Goal: Task Accomplishment & Management: Manage account settings

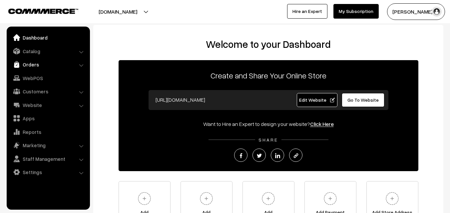
click at [32, 65] on link "Orders" at bounding box center [47, 65] width 79 height 12
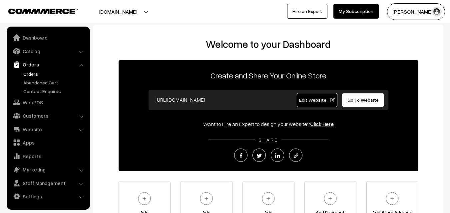
click at [32, 73] on link "Orders" at bounding box center [55, 74] width 66 height 7
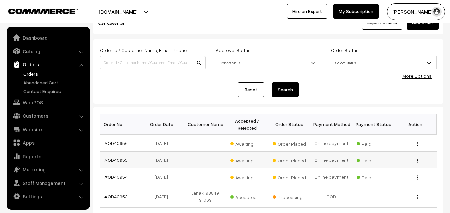
scroll to position [33, 0]
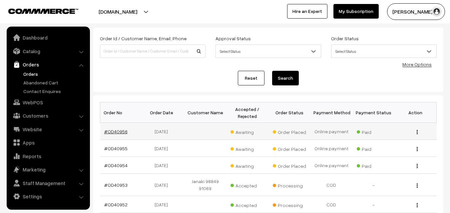
click at [122, 132] on link "#OD40956" at bounding box center [115, 132] width 23 height 6
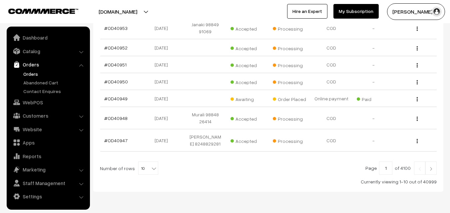
scroll to position [212, 0]
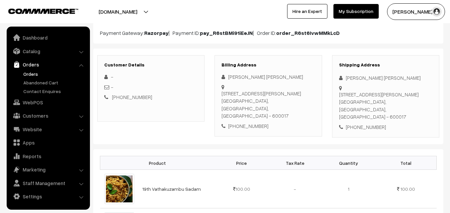
scroll to position [67, 0]
click at [45, 104] on link "WebPOS" at bounding box center [47, 102] width 79 height 12
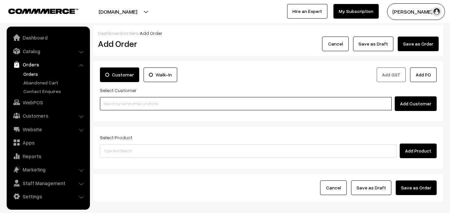
click at [140, 107] on input at bounding box center [245, 103] width 291 height 13
paste input "98943 29315"
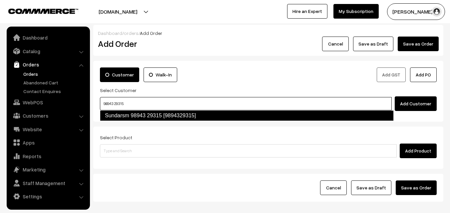
click at [119, 115] on link "Sundarsm 98943 29315 [9894329315]" at bounding box center [246, 115] width 293 height 11
type input "98943 29315"
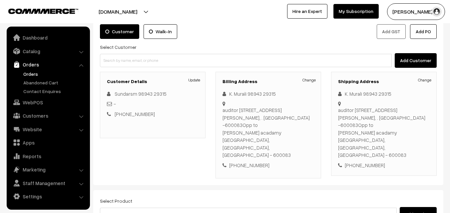
scroll to position [100, 0]
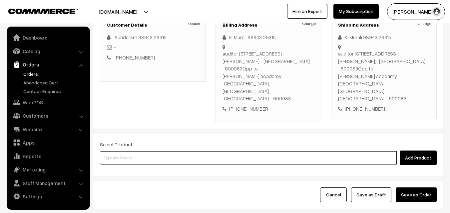
click at [163, 151] on input at bounding box center [248, 157] width 296 height 13
type input "karuppu"
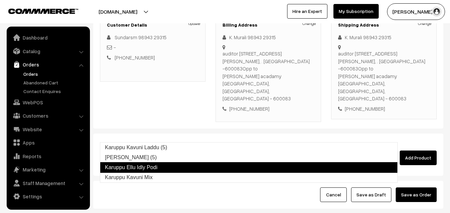
click at [155, 166] on link "Karuppu Ellu Idly Podi" at bounding box center [248, 167] width 297 height 11
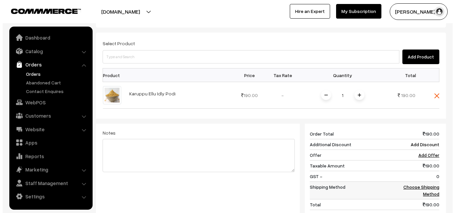
scroll to position [233, 0]
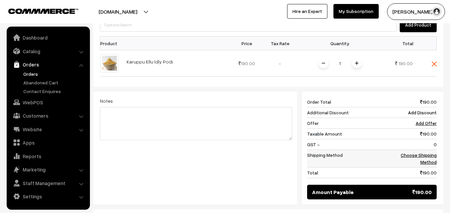
click at [411, 152] on link "Choose Shipping Method" at bounding box center [418, 158] width 36 height 13
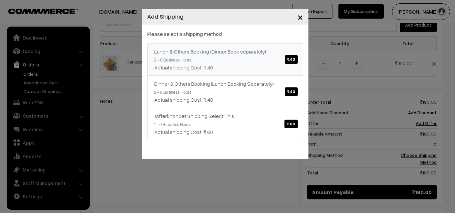
click at [268, 55] on div "Lunch & Others Booking (Dinner Book separately) ₹.40" at bounding box center [225, 52] width 142 height 8
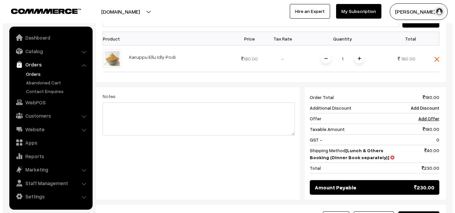
scroll to position [283, 0]
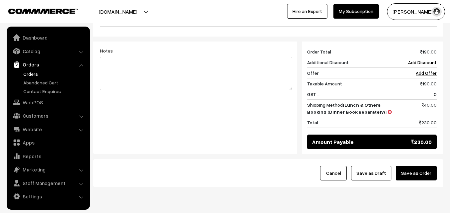
click at [425, 166] on button "Save as Order" at bounding box center [415, 173] width 41 height 15
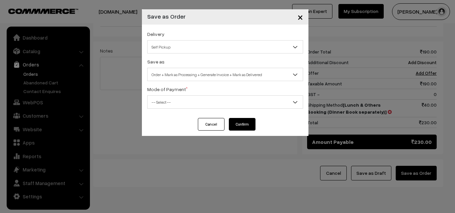
click at [163, 54] on div "Delivery Self Pickup Lunch & Others Booking (Dinner Book separately) (₹40) (2 -…" at bounding box center [225, 72] width 166 height 94
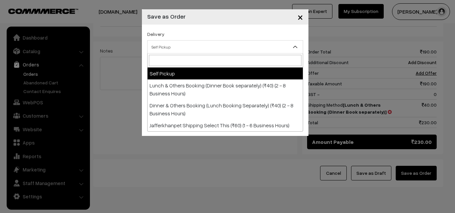
click at [177, 42] on span "Self Pickup" at bounding box center [224, 47] width 155 height 12
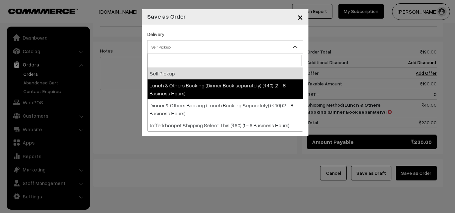
select select "LOB1"
select select "3"
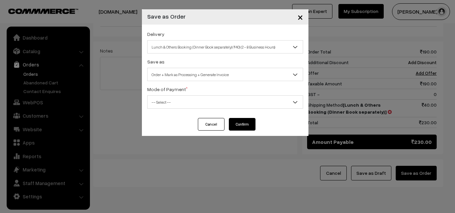
click at [201, 82] on div "Delivery Self Pickup Lunch & Others Booking (Dinner Book separately) (₹40) (2 -…" at bounding box center [225, 72] width 166 height 94
click at [211, 70] on span "Order + Mark as Processing + Generate Invoice" at bounding box center [224, 75] width 155 height 12
click at [176, 107] on span "-- Select --" at bounding box center [224, 102] width 155 height 12
drag, startPoint x: 166, startPoint y: 132, endPoint x: 165, endPoint y: 138, distance: 5.8
click at [165, 138] on div "× Save as Order Delivery Self Pickup Lunch & Others Booking (Dinner Book separa…" at bounding box center [227, 106] width 455 height 213
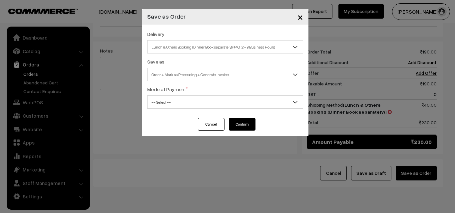
click at [171, 101] on span "-- Select --" at bounding box center [224, 102] width 155 height 12
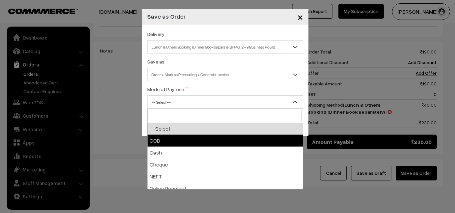
select select "1"
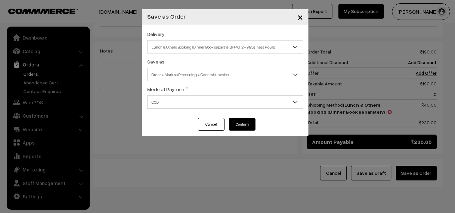
click at [246, 126] on button "Confirm" at bounding box center [242, 124] width 27 height 13
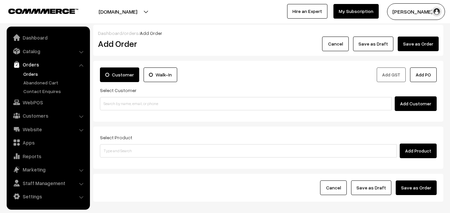
click at [29, 76] on link "Orders" at bounding box center [55, 74] width 66 height 7
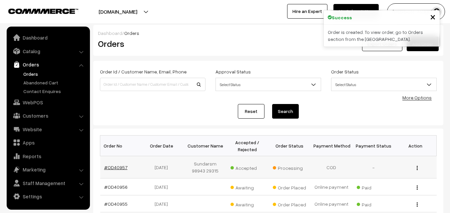
click at [112, 166] on link "#OD40957" at bounding box center [115, 168] width 23 height 6
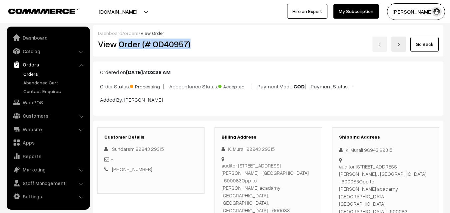
drag, startPoint x: 119, startPoint y: 44, endPoint x: 197, endPoint y: 45, distance: 77.5
click at [197, 45] on h2 "View Order (# OD40957)" at bounding box center [151, 44] width 107 height 10
copy h2 "Order (# OD40957)"
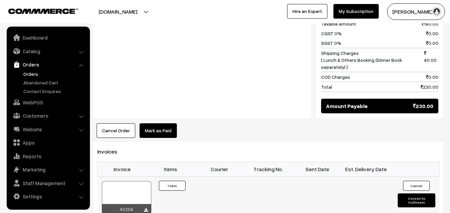
scroll to position [399, 0]
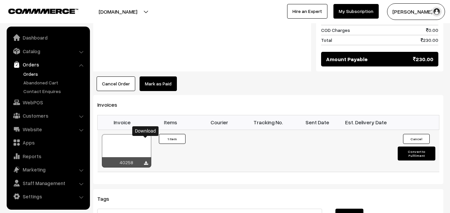
click at [146, 161] on icon at bounding box center [146, 163] width 4 height 4
click at [32, 103] on link "WebPOS" at bounding box center [47, 102] width 79 height 12
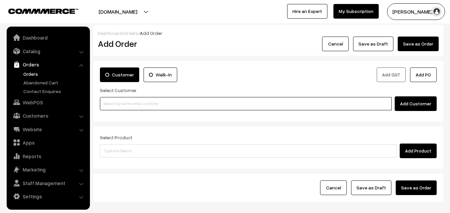
click at [132, 107] on input at bounding box center [245, 103] width 291 height 13
paste input "98863 90952"
click at [116, 101] on input "98863 90952" at bounding box center [245, 103] width 291 height 13
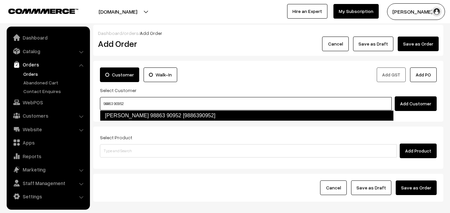
click at [116, 111] on link "Shoba 98863 90952 [9886390952]" at bounding box center [246, 115] width 293 height 11
type input "98863 90952"
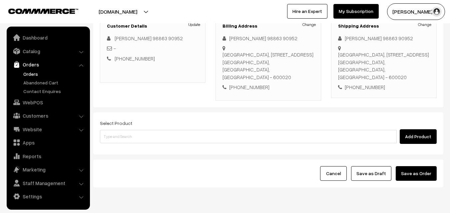
scroll to position [100, 0]
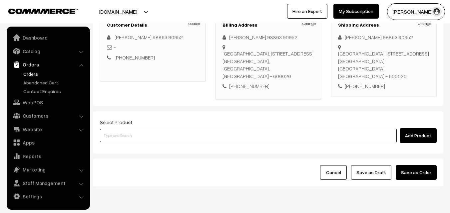
click at [134, 131] on input at bounding box center [248, 135] width 296 height 13
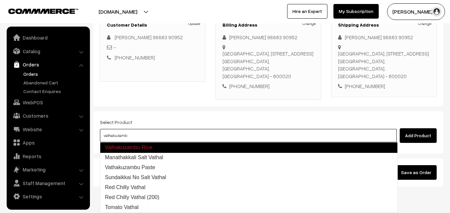
type input "vathakuzambu"
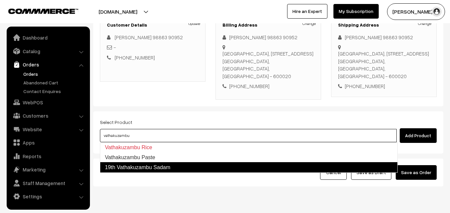
click at [148, 168] on link "19th Vathakuzambu Sadam" at bounding box center [248, 167] width 297 height 11
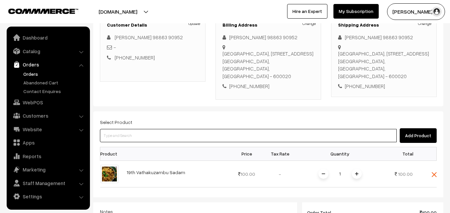
click at [139, 135] on input at bounding box center [248, 135] width 296 height 13
click at [139, 137] on input at bounding box center [248, 135] width 296 height 13
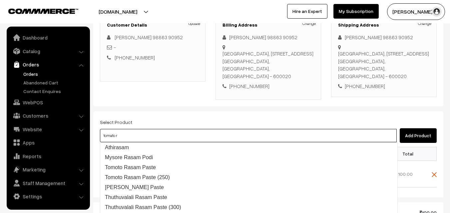
type input "tomato ra"
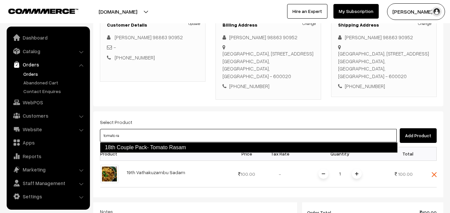
click at [133, 143] on link "18th Couple Pack- Tomato Rasam" at bounding box center [248, 147] width 297 height 11
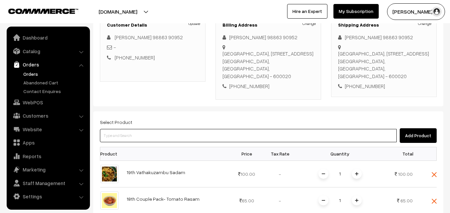
click at [131, 135] on input at bounding box center [248, 135] width 296 height 13
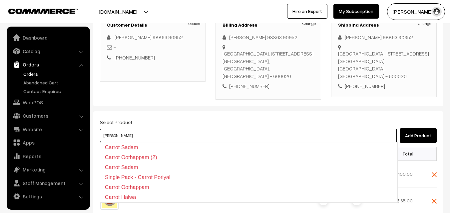
type input "chow chow"
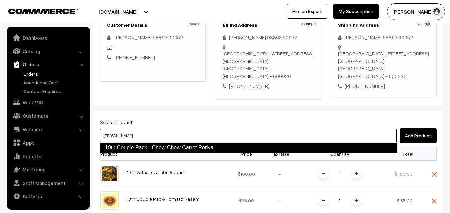
click at [131, 145] on link "19th Couple Pack - Chow Chow Carrot Poriyal" at bounding box center [248, 147] width 297 height 11
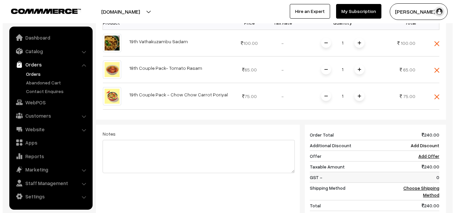
scroll to position [233, 0]
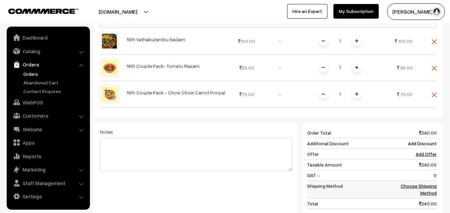
click at [415, 189] on link "Choose Shipping Method" at bounding box center [418, 189] width 36 height 13
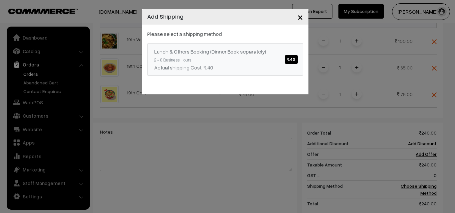
click at [264, 64] on div "Actual shipping Cost: ₹.40" at bounding box center [225, 68] width 142 height 8
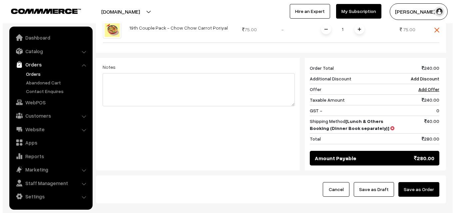
scroll to position [299, 0]
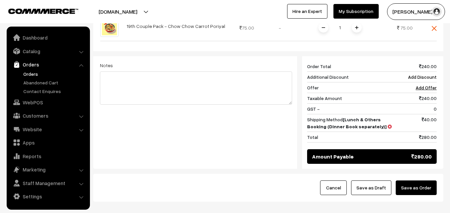
click at [421, 189] on button "Save as Order" at bounding box center [415, 188] width 41 height 15
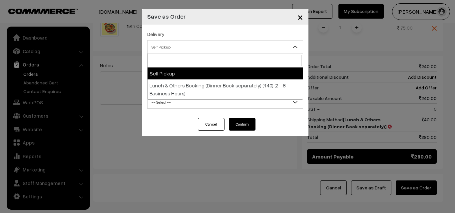
click at [173, 41] on span "Self Pickup" at bounding box center [225, 46] width 156 height 13
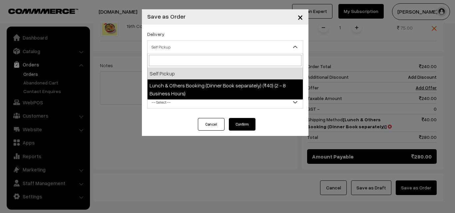
drag, startPoint x: 176, startPoint y: 77, endPoint x: 175, endPoint y: 83, distance: 6.4
select select "LOB1"
select select "3"
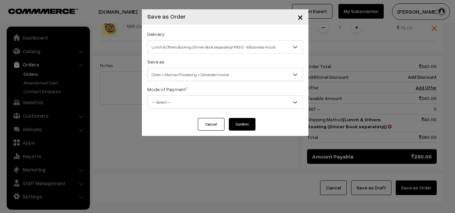
click at [184, 75] on span "Order + Mark as Processing + Generate Invoice" at bounding box center [224, 75] width 155 height 12
click at [185, 110] on div "Delivery Self Pickup Lunch & Others Booking (Dinner Book separately) (₹40) (2 -…" at bounding box center [225, 72] width 166 height 94
click at [175, 100] on span "-- Select --" at bounding box center [224, 102] width 155 height 12
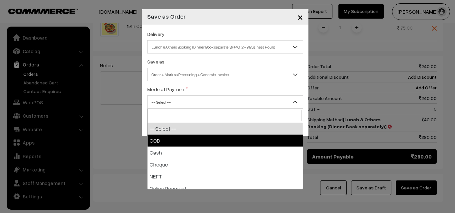
drag, startPoint x: 164, startPoint y: 143, endPoint x: 192, endPoint y: 140, distance: 28.4
select select "1"
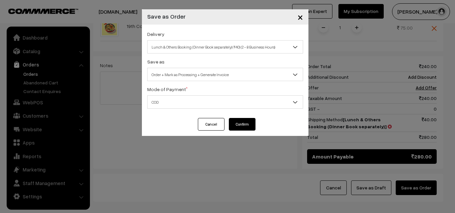
click at [246, 124] on button "Confirm" at bounding box center [242, 124] width 27 height 13
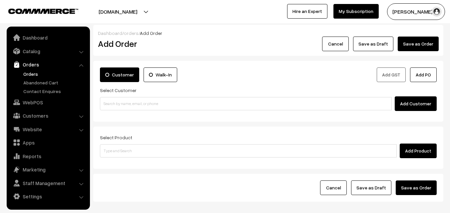
click at [31, 75] on link "Orders" at bounding box center [55, 74] width 66 height 7
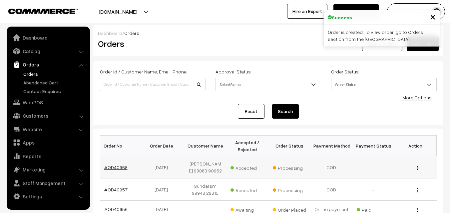
click at [115, 169] on link "#OD40958" at bounding box center [115, 168] width 23 height 6
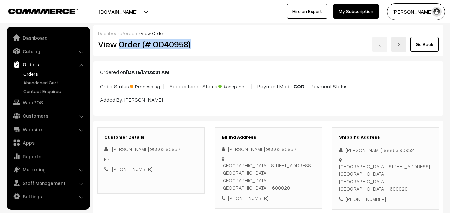
drag, startPoint x: 120, startPoint y: 44, endPoint x: 204, endPoint y: 44, distance: 84.5
click at [204, 44] on h2 "View Order (# OD40958)" at bounding box center [151, 44] width 107 height 10
copy h2 "Order (# OD40958)"
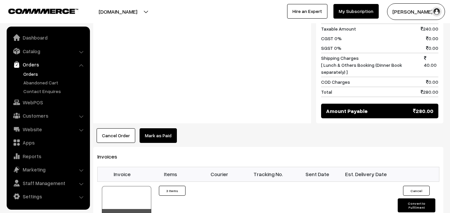
scroll to position [466, 0]
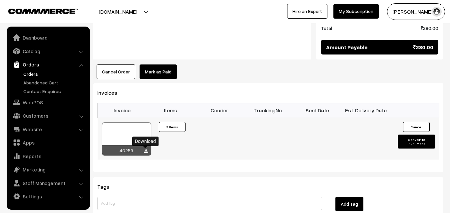
click at [145, 149] on link at bounding box center [146, 151] width 4 height 5
click at [36, 103] on link "WebPOS" at bounding box center [47, 102] width 79 height 12
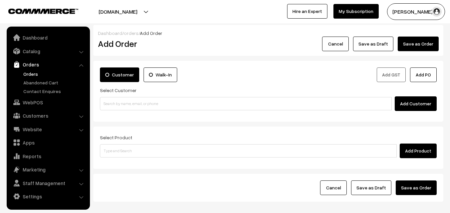
click at [133, 105] on input at bounding box center [245, 103] width 291 height 13
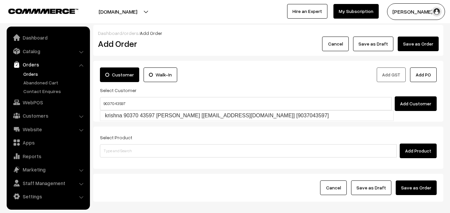
click at [114, 100] on input "90370 43597" at bounding box center [245, 103] width 291 height 13
click at [117, 114] on link "krishna 90370 43597 Krishna [Annams43@gmail.com] [9037043597]" at bounding box center [246, 116] width 293 height 10
type input "90370 43597"
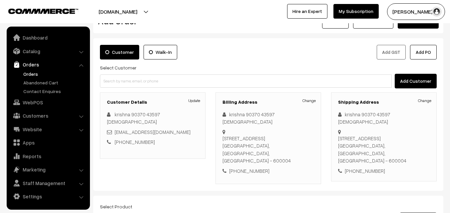
scroll to position [33, 0]
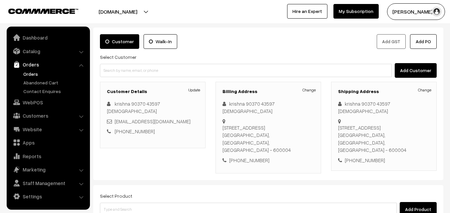
click at [136, 202] on div "Add Product" at bounding box center [268, 209] width 336 height 15
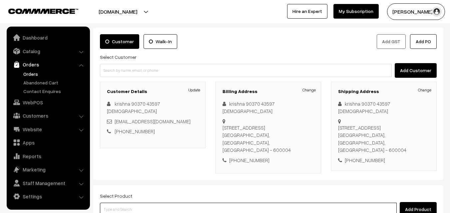
click at [128, 203] on input at bounding box center [248, 209] width 296 height 13
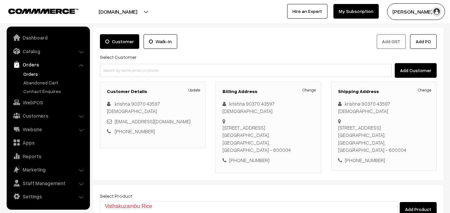
type input "vathaku"
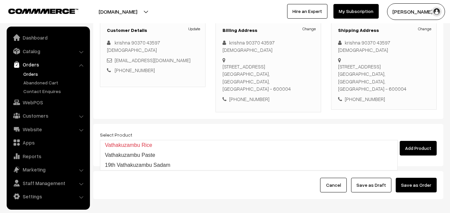
scroll to position [100, 0]
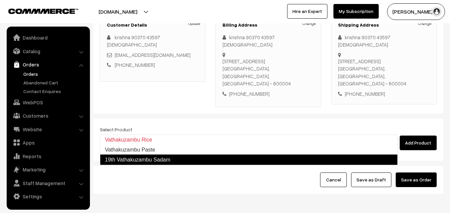
click at [174, 161] on link "19th Vathakuzambu Sadam" at bounding box center [248, 160] width 297 height 11
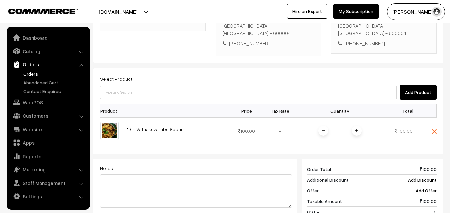
scroll to position [200, 0]
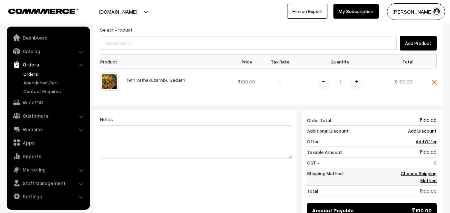
click at [426, 171] on link "Choose Shipping Method" at bounding box center [418, 177] width 36 height 13
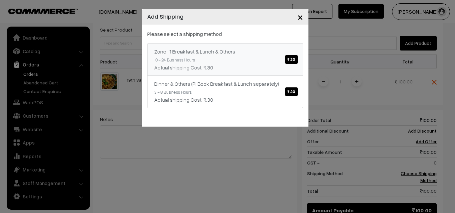
click at [270, 58] on link "Zone -1 Breakfast & Lunch & Others ₹.30 10 - 24 Business Hours Actual shipping …" at bounding box center [225, 59] width 156 height 33
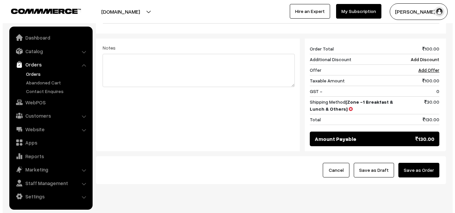
scroll to position [276, 0]
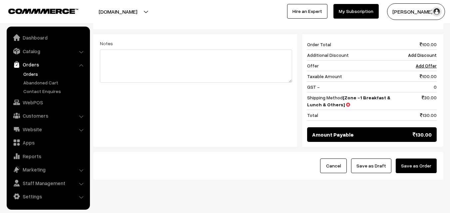
click at [419, 159] on button "Save as Order" at bounding box center [415, 166] width 41 height 15
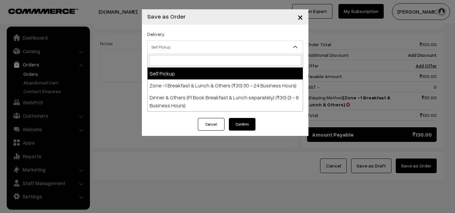
click at [167, 46] on span "Self Pickup" at bounding box center [224, 47] width 155 height 12
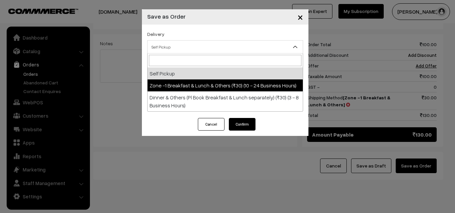
select select "ZON1"
select select "3"
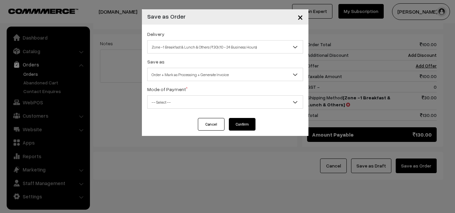
click at [198, 75] on span "Order + Mark as Processing + Generate Invoice" at bounding box center [224, 75] width 155 height 12
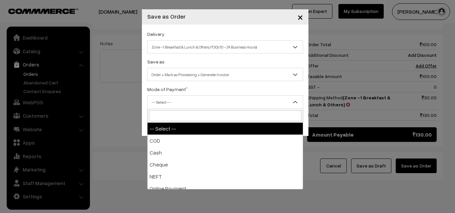
click at [165, 103] on span "-- Select --" at bounding box center [224, 102] width 155 height 12
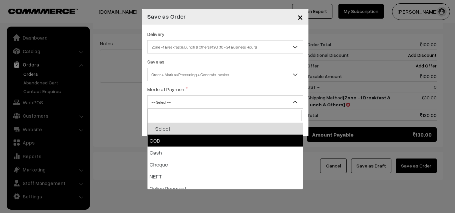
select select "1"
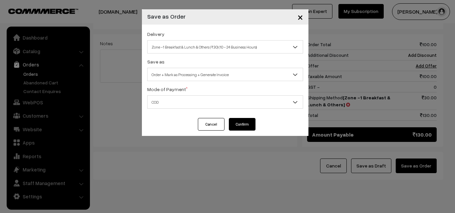
click at [226, 128] on div "Cancel Confirm" at bounding box center [224, 124] width 61 height 13
click at [228, 124] on div "Cancel Confirm" at bounding box center [224, 124] width 61 height 13
click at [234, 124] on button "Confirm" at bounding box center [242, 124] width 27 height 13
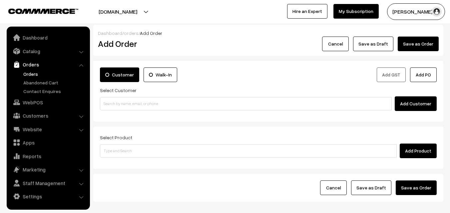
click at [34, 75] on link "Orders" at bounding box center [55, 74] width 66 height 7
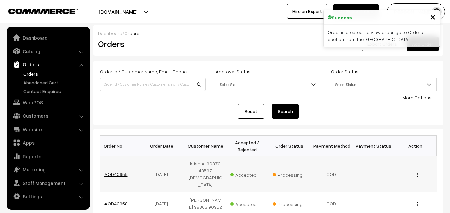
click at [118, 172] on link "#OD40959" at bounding box center [115, 175] width 23 height 6
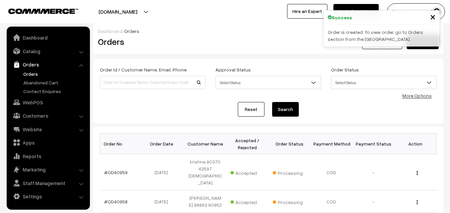
scroll to position [24, 0]
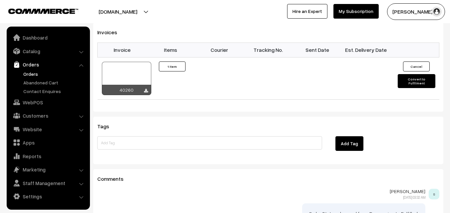
scroll to position [466, 0]
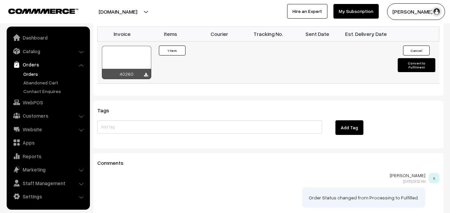
click at [134, 46] on div at bounding box center [126, 62] width 49 height 33
click at [25, 72] on link "Orders" at bounding box center [55, 74] width 66 height 7
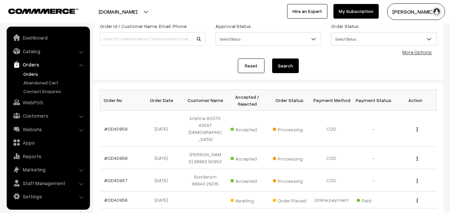
scroll to position [100, 0]
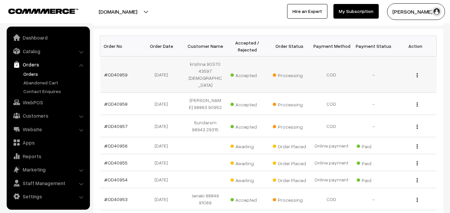
click at [126, 69] on td "#OD40959" at bounding box center [121, 75] width 42 height 36
click at [124, 72] on link "#OD40959" at bounding box center [115, 75] width 23 height 6
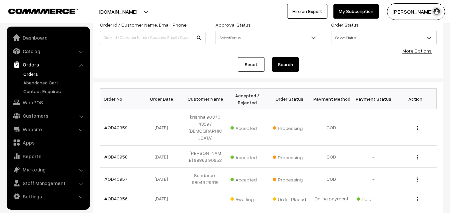
scroll to position [0, 0]
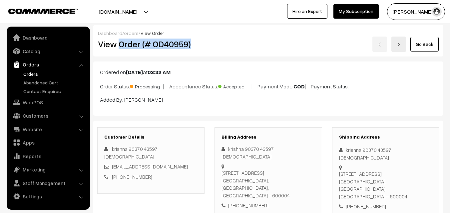
drag, startPoint x: 0, startPoint y: 0, endPoint x: 205, endPoint y: 43, distance: 209.4
click at [205, 43] on div "View Order (# OD40959)" at bounding box center [151, 44] width 117 height 15
copy h2 "Order (# OD40959)"
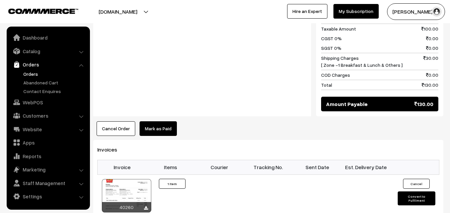
scroll to position [399, 0]
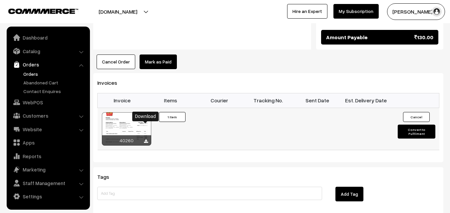
click at [145, 139] on icon at bounding box center [146, 141] width 4 height 4
click at [27, 69] on link "Orders" at bounding box center [47, 65] width 79 height 12
click at [28, 71] on link "Orders" at bounding box center [55, 74] width 66 height 7
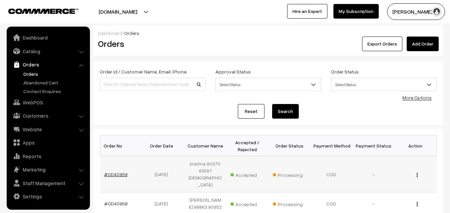
click at [123, 172] on link "#OD40959" at bounding box center [115, 175] width 23 height 6
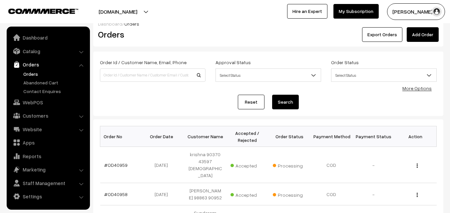
scroll to position [40, 0]
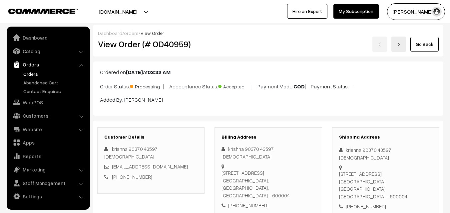
scroll to position [399, 0]
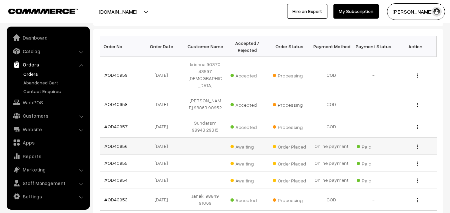
scroll to position [100, 0]
click at [112, 101] on link "#OD40958" at bounding box center [115, 104] width 23 height 6
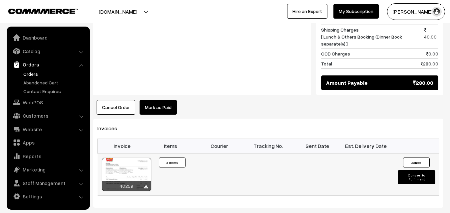
scroll to position [433, 0]
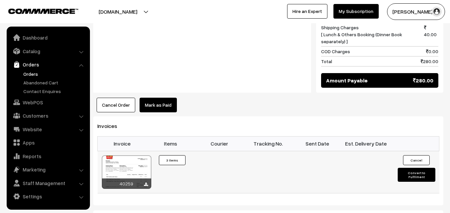
click at [136, 169] on div at bounding box center [126, 172] width 49 height 33
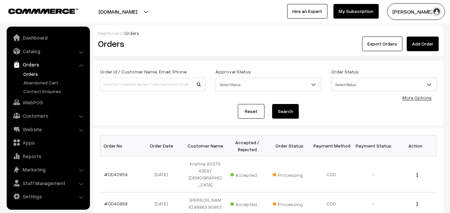
scroll to position [100, 0]
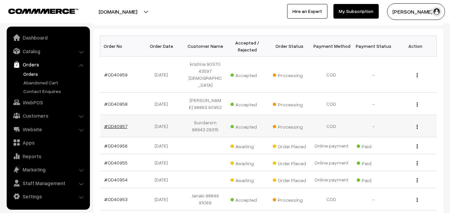
click at [124, 123] on link "#OD40957" at bounding box center [115, 126] width 23 height 6
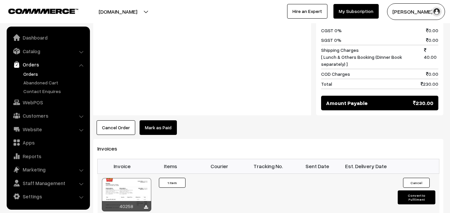
scroll to position [366, 0]
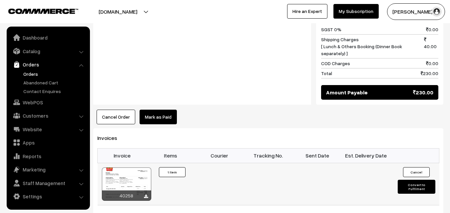
click at [148, 168] on div at bounding box center [126, 184] width 49 height 33
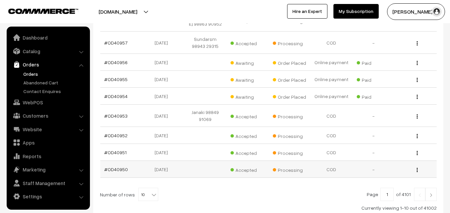
scroll to position [118, 0]
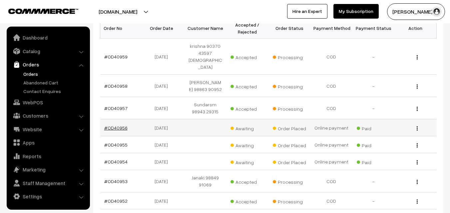
click at [110, 125] on link "#OD40956" at bounding box center [115, 128] width 23 height 6
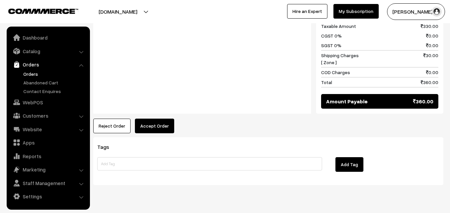
click at [158, 128] on button "Accept Order" at bounding box center [154, 126] width 39 height 15
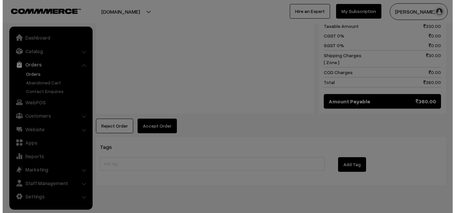
scroll to position [401, 0]
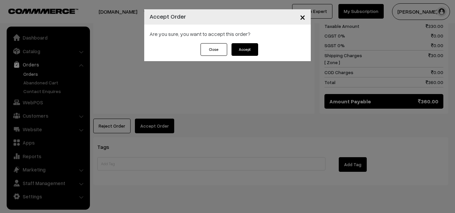
click at [248, 52] on button "Accept" at bounding box center [244, 49] width 27 height 13
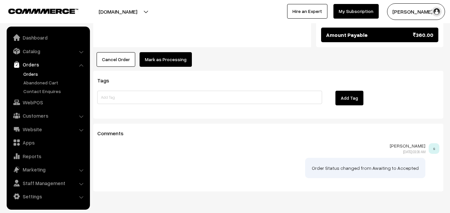
click at [176, 67] on button "Mark as Processing" at bounding box center [165, 59] width 52 height 15
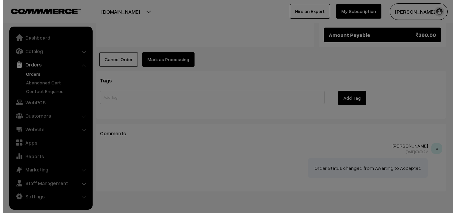
scroll to position [468, 0]
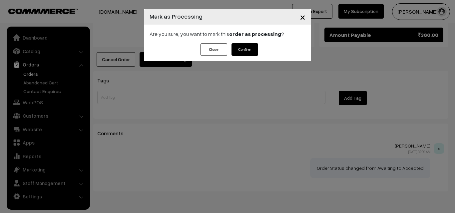
click at [246, 55] on button "Confirm" at bounding box center [244, 49] width 27 height 13
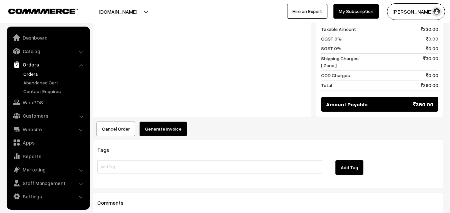
scroll to position [433, 0]
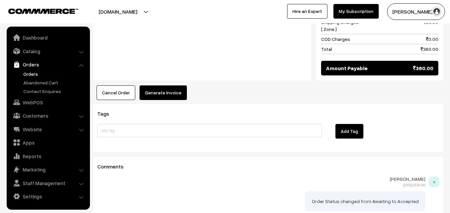
click at [170, 94] on button "Generate Invoice" at bounding box center [162, 93] width 47 height 15
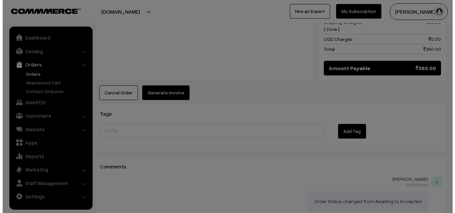
scroll to position [434, 0]
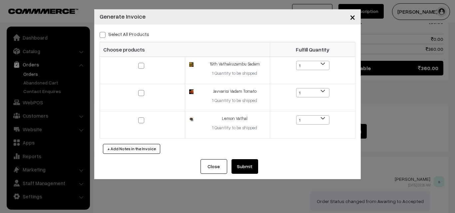
click at [137, 34] on label "Select All Products" at bounding box center [124, 34] width 50 height 7
click at [104, 34] on input "Select All Products" at bounding box center [101, 34] width 4 height 4
checkbox input "true"
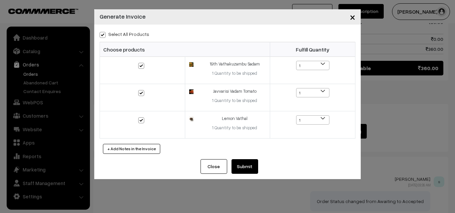
checkbox input "true"
click at [245, 168] on button "Submit" at bounding box center [244, 166] width 27 height 15
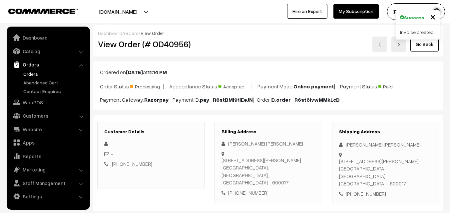
scroll to position [433, 0]
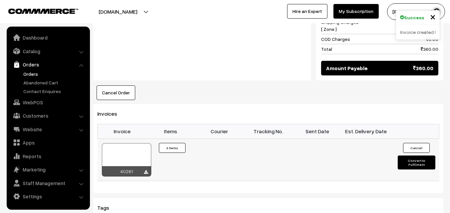
click at [135, 161] on div at bounding box center [126, 159] width 49 height 33
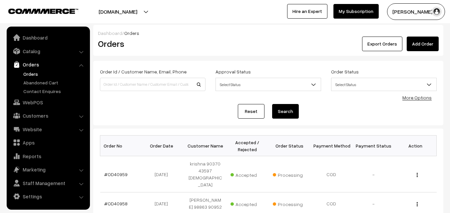
scroll to position [118, 0]
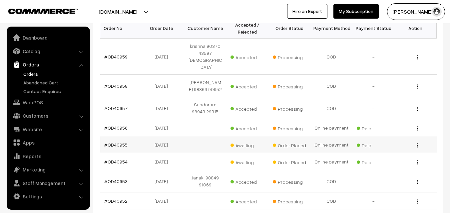
click at [118, 136] on td "#OD40955" at bounding box center [121, 144] width 42 height 17
click at [117, 142] on link "#OD40955" at bounding box center [115, 145] width 23 height 6
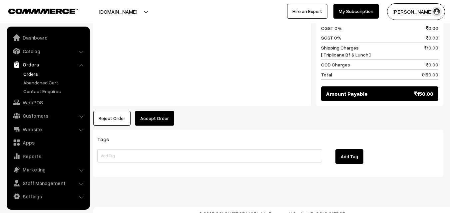
click at [167, 111] on button "Accept Order" at bounding box center [154, 118] width 39 height 15
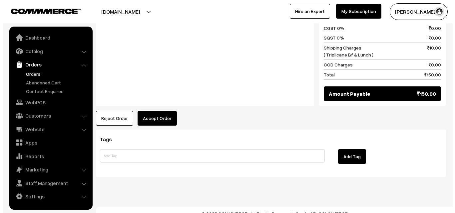
scroll to position [330, 0]
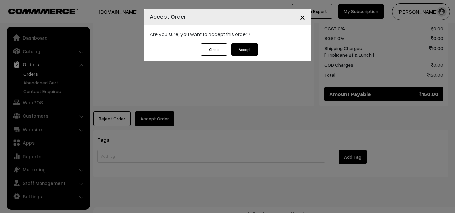
click at [252, 48] on button "Accept" at bounding box center [244, 49] width 27 height 13
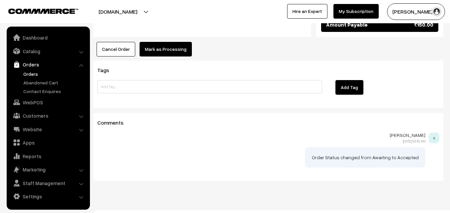
click at [176, 42] on button "Mark as Processing" at bounding box center [165, 49] width 52 height 15
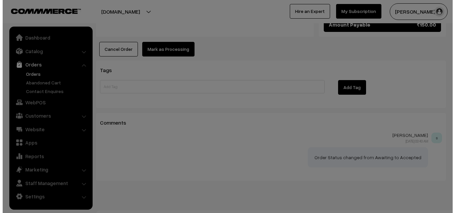
scroll to position [400, 0]
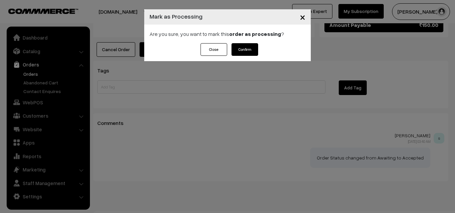
click at [243, 47] on button "Confirm" at bounding box center [244, 49] width 27 height 13
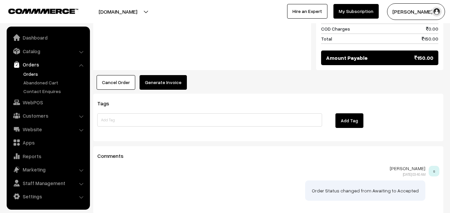
click at [175, 75] on button "Generate Invoice" at bounding box center [162, 82] width 47 height 15
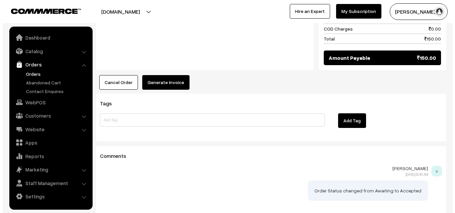
scroll to position [366, 0]
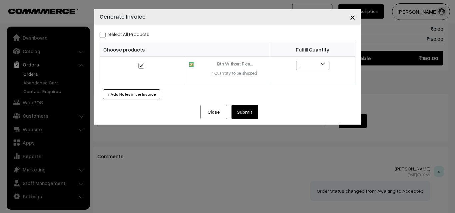
click at [130, 31] on label "Select All Products" at bounding box center [124, 34] width 50 height 7
click at [104, 32] on input "Select All Products" at bounding box center [101, 34] width 4 height 4
checkbox input "true"
click at [243, 112] on button "Submit" at bounding box center [244, 112] width 27 height 15
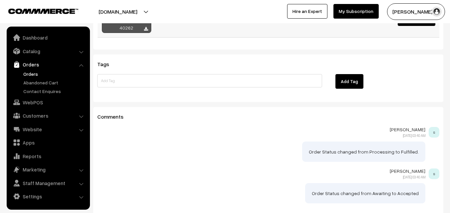
scroll to position [433, 0]
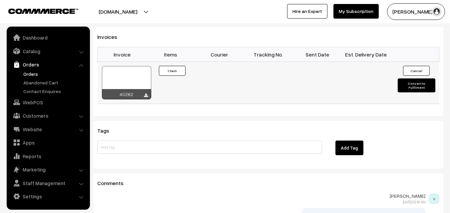
click at [140, 72] on div at bounding box center [126, 82] width 49 height 33
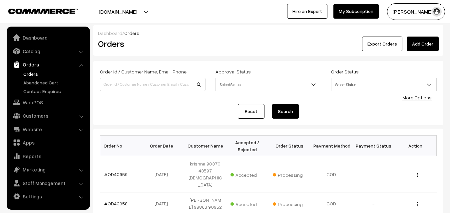
scroll to position [118, 0]
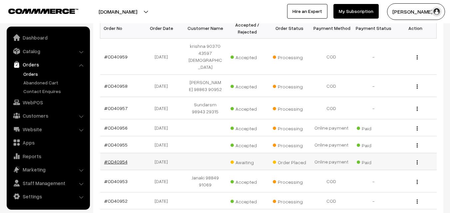
click at [116, 159] on link "#OD40954" at bounding box center [115, 162] width 23 height 6
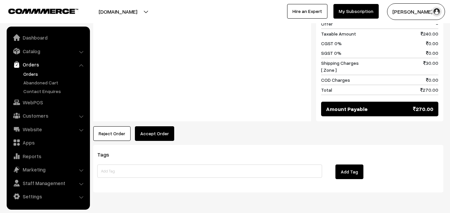
click at [147, 126] on button "Accept Order" at bounding box center [154, 133] width 39 height 15
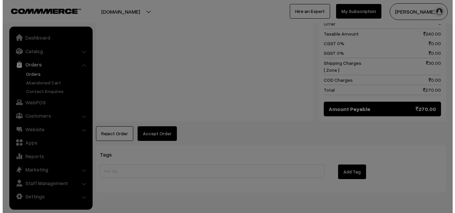
scroll to position [369, 0]
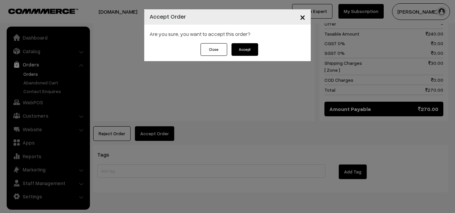
click at [249, 52] on button "Accept" at bounding box center [244, 49] width 27 height 13
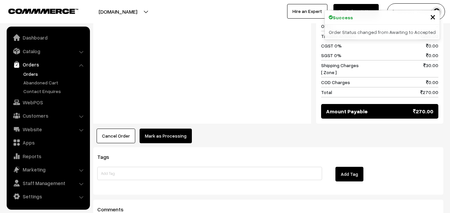
click at [174, 129] on button "Mark as Processing" at bounding box center [165, 136] width 52 height 15
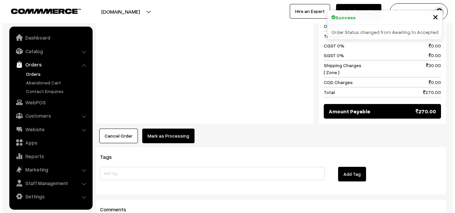
scroll to position [367, 0]
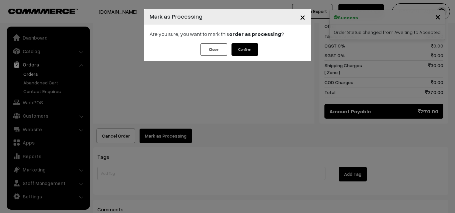
click at [163, 33] on div "Are you sure, you want to mark this order as processing ?" at bounding box center [227, 34] width 166 height 19
click at [238, 49] on button "Confirm" at bounding box center [244, 49] width 27 height 13
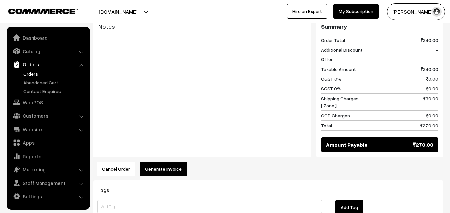
click at [166, 162] on button "Generate Invoice" at bounding box center [162, 169] width 47 height 15
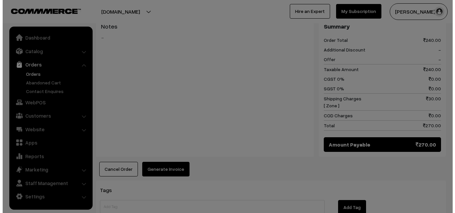
scroll to position [334, 0]
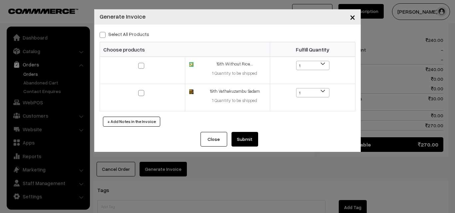
click at [132, 34] on label "Select All Products" at bounding box center [124, 34] width 50 height 7
click at [104, 34] on input "Select All Products" at bounding box center [101, 34] width 4 height 4
checkbox input "true"
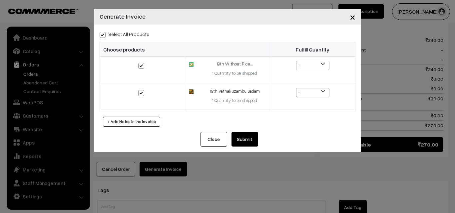
click at [238, 134] on button "Submit" at bounding box center [244, 139] width 27 height 15
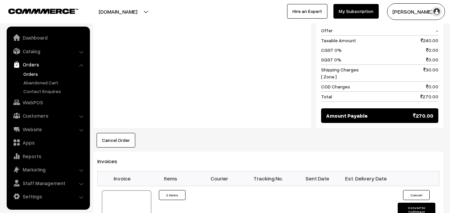
scroll to position [433, 0]
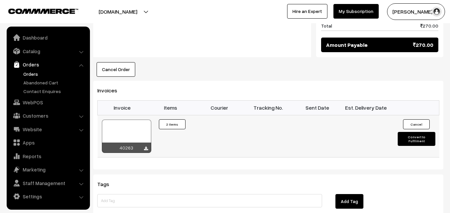
click at [143, 120] on div at bounding box center [126, 136] width 49 height 33
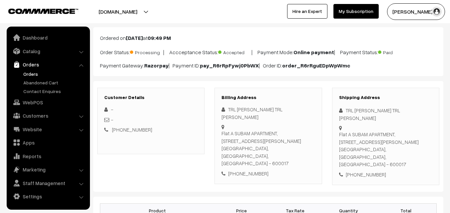
scroll to position [33, 0]
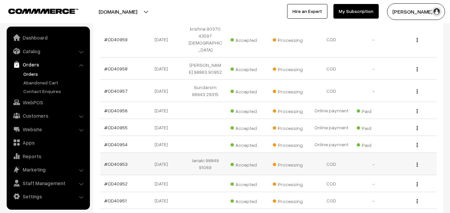
scroll to position [151, 0]
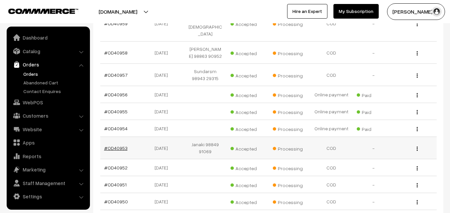
click at [116, 145] on link "#OD40953" at bounding box center [115, 148] width 23 height 6
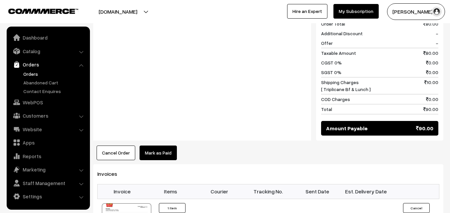
scroll to position [366, 0]
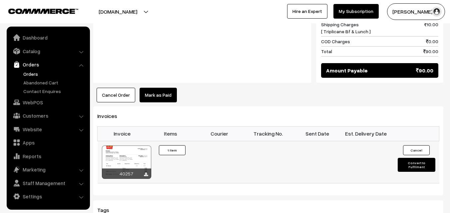
click at [132, 146] on div at bounding box center [126, 162] width 49 height 33
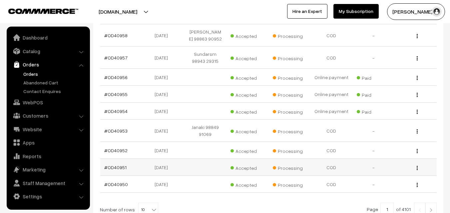
scroll to position [184, 0]
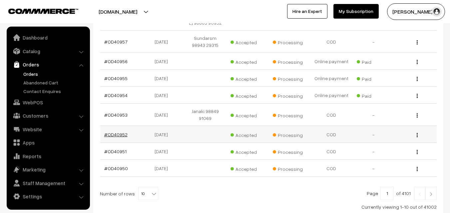
click at [119, 132] on link "#OD40952" at bounding box center [115, 135] width 23 height 6
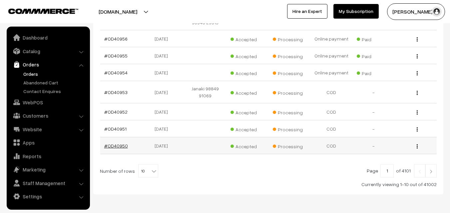
scroll to position [218, 0]
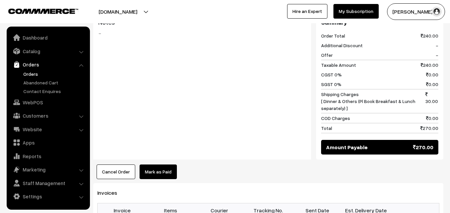
scroll to position [433, 0]
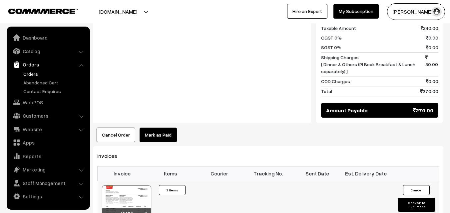
click at [140, 186] on div at bounding box center [126, 202] width 49 height 33
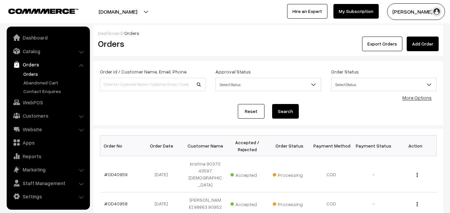
scroll to position [218, 0]
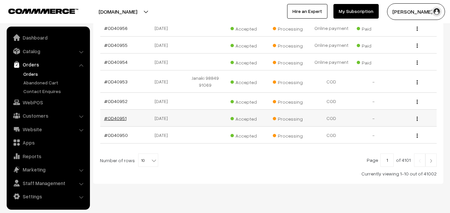
click at [120, 115] on link "#OD40951" at bounding box center [115, 118] width 22 height 6
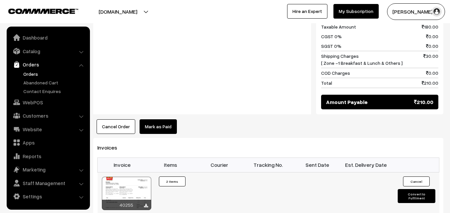
scroll to position [433, 0]
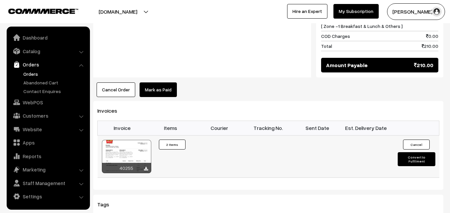
click at [137, 140] on div at bounding box center [126, 156] width 49 height 33
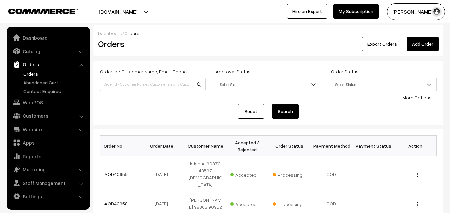
scroll to position [218, 0]
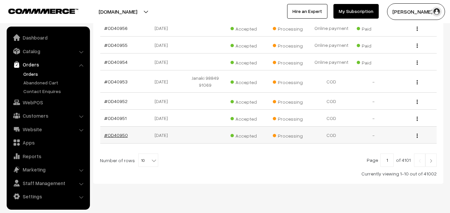
click at [119, 132] on link "#OD40950" at bounding box center [116, 135] width 24 height 6
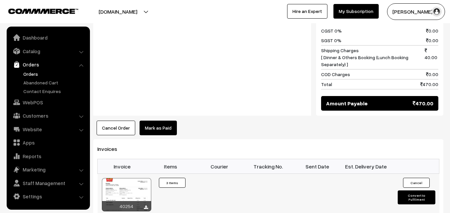
scroll to position [433, 0]
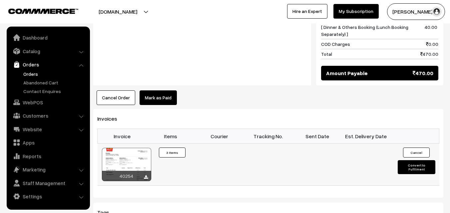
click at [136, 160] on div at bounding box center [126, 164] width 49 height 33
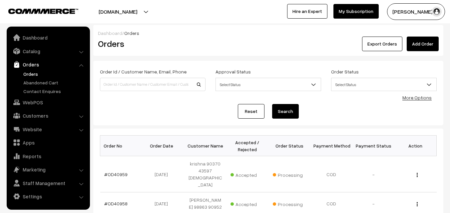
scroll to position [218, 0]
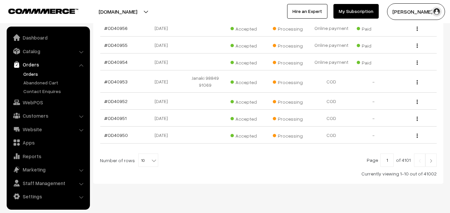
click at [152, 157] on b at bounding box center [153, 160] width 7 height 7
select select "60"
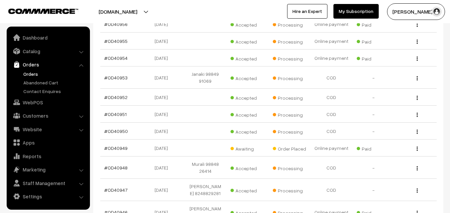
scroll to position [233, 0]
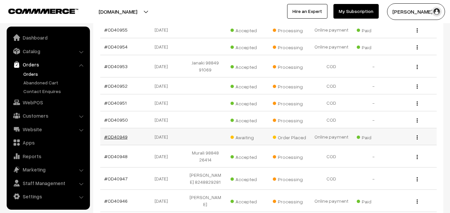
click at [125, 134] on link "#OD40949" at bounding box center [115, 137] width 23 height 6
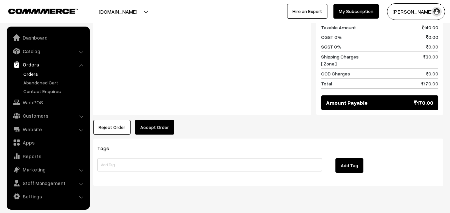
click at [156, 120] on button "Accept Order" at bounding box center [154, 127] width 39 height 15
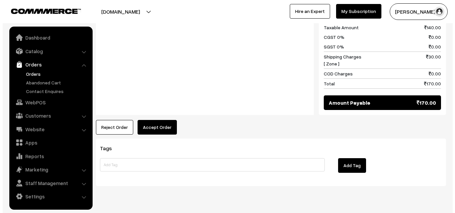
scroll to position [322, 0]
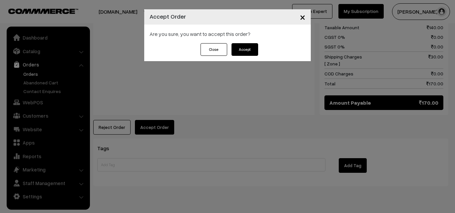
click at [244, 39] on div "Are you sure, you want to accept this order?" at bounding box center [227, 34] width 166 height 19
click at [244, 55] on button "Accept" at bounding box center [244, 49] width 27 height 13
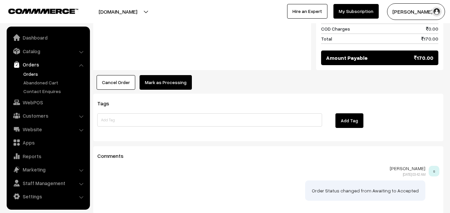
click at [160, 75] on button "Mark as Processing" at bounding box center [165, 82] width 52 height 15
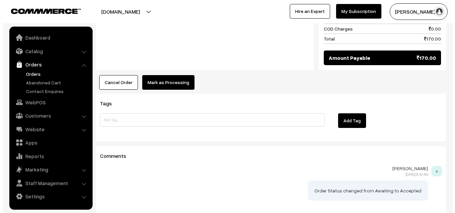
scroll to position [367, 0]
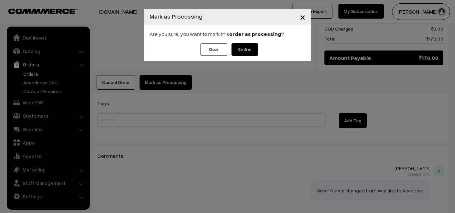
click at [241, 47] on button "Confirm" at bounding box center [244, 49] width 27 height 13
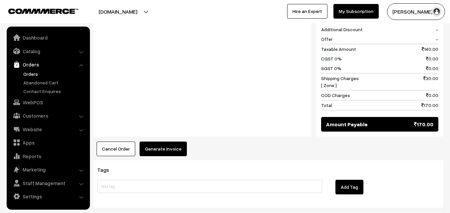
click at [178, 142] on button "Generate Invoice" at bounding box center [162, 149] width 47 height 15
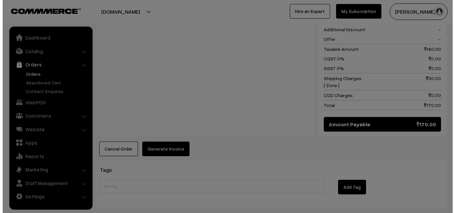
scroll to position [300, 0]
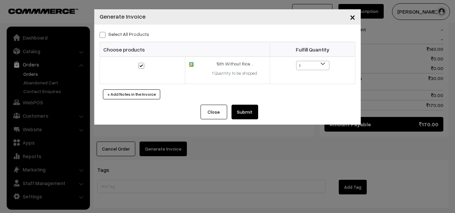
click at [144, 34] on label "Select All Products" at bounding box center [124, 34] width 50 height 7
click at [104, 34] on input "Select All Products" at bounding box center [101, 34] width 4 height 4
checkbox input "true"
click at [246, 112] on button "Submit" at bounding box center [244, 112] width 27 height 15
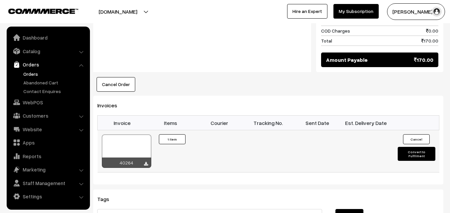
scroll to position [365, 0]
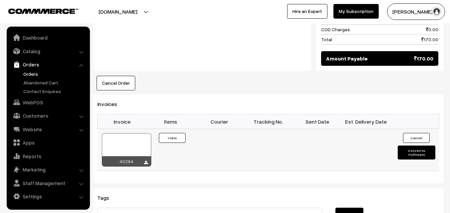
click at [144, 134] on div at bounding box center [126, 149] width 49 height 33
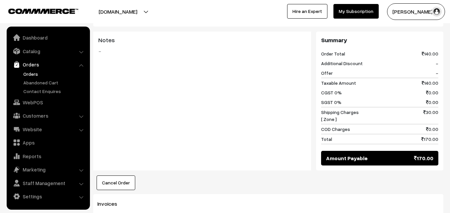
scroll to position [240, 0]
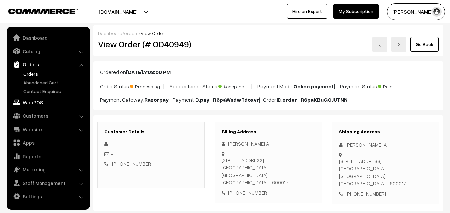
scroll to position [321, 0]
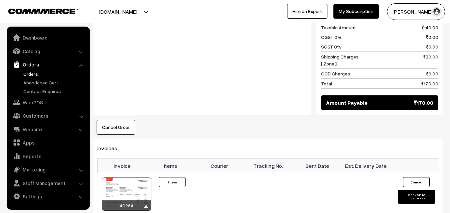
click at [38, 76] on link "Orders" at bounding box center [55, 74] width 66 height 7
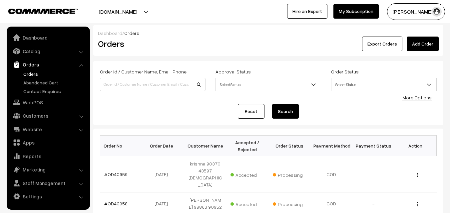
click at [28, 77] on link "Orders" at bounding box center [55, 74] width 66 height 7
